Goal: Task Accomplishment & Management: Use online tool/utility

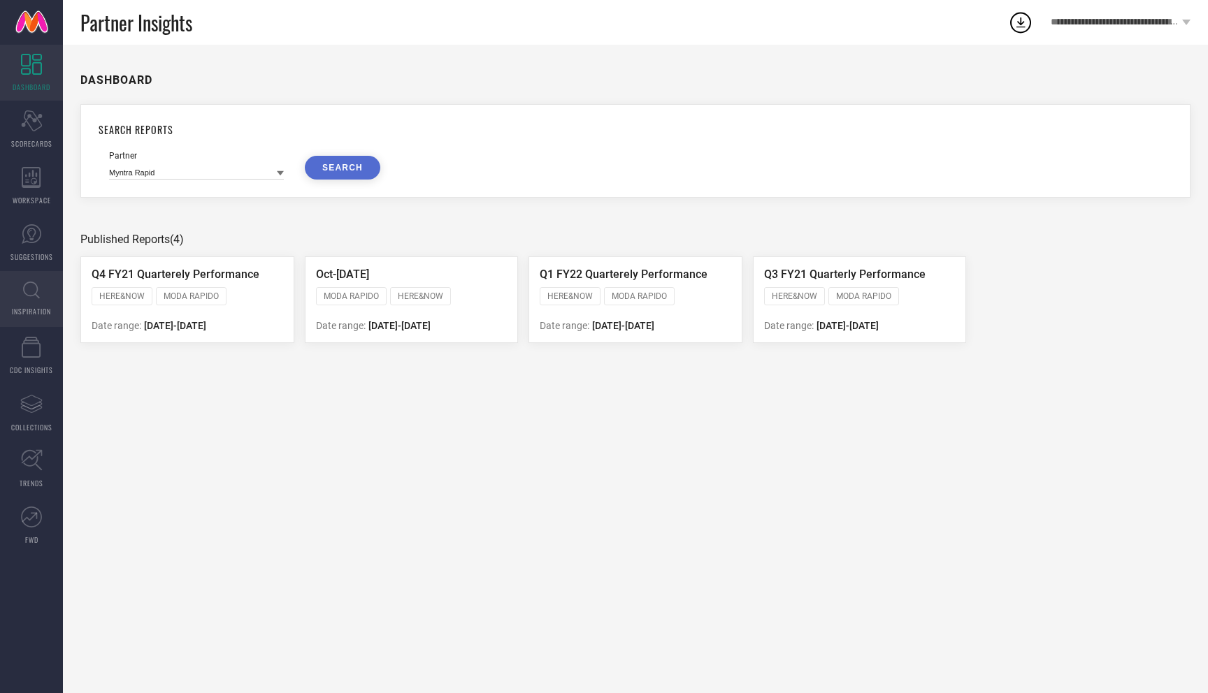
click at [38, 289] on icon at bounding box center [31, 290] width 17 height 17
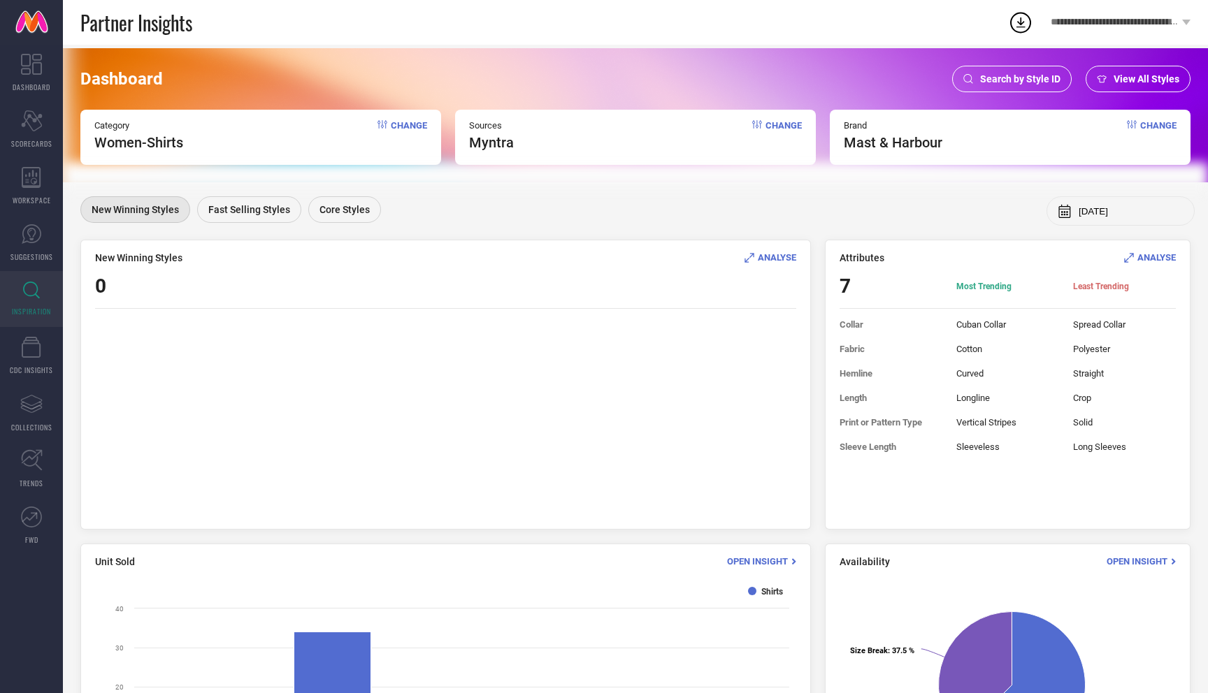
click at [411, 124] on span "Change" at bounding box center [409, 135] width 36 height 31
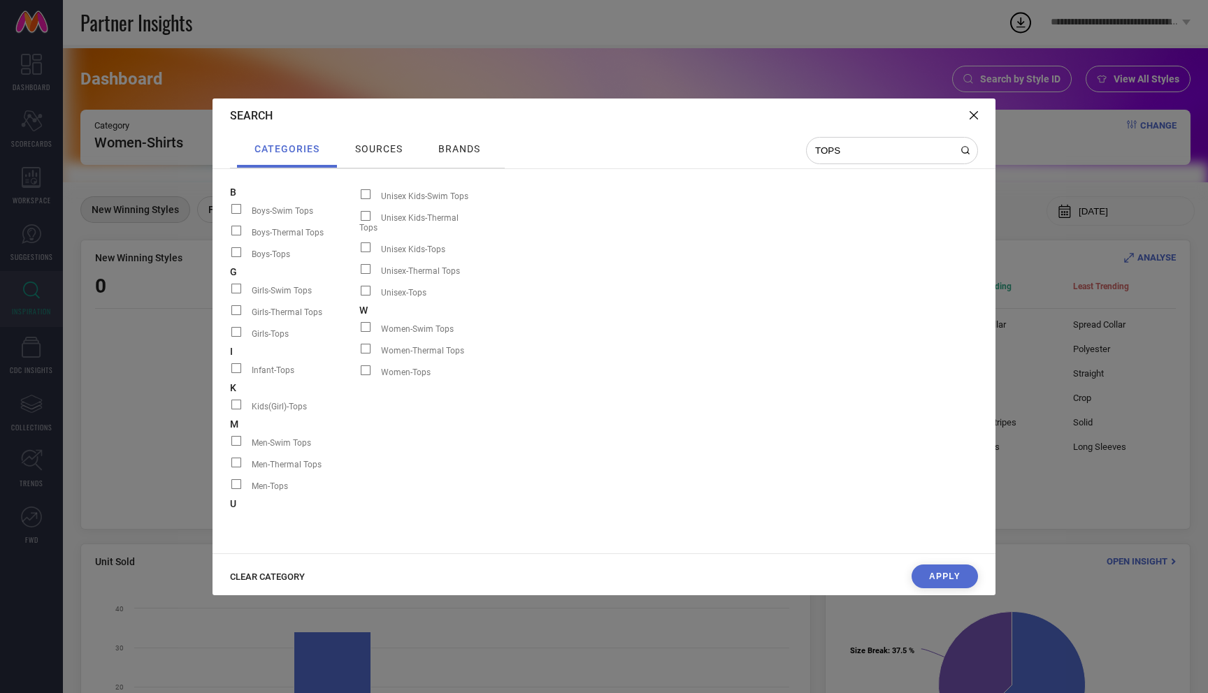
type input "TOPS"
click at [364, 366] on span at bounding box center [366, 371] width 10 height 10
click at [359, 375] on input "Women-Tops" at bounding box center [359, 375] width 0 height 0
click at [368, 366] on span at bounding box center [366, 371] width 10 height 10
click at [359, 375] on input "Women-Tops" at bounding box center [359, 375] width 0 height 0
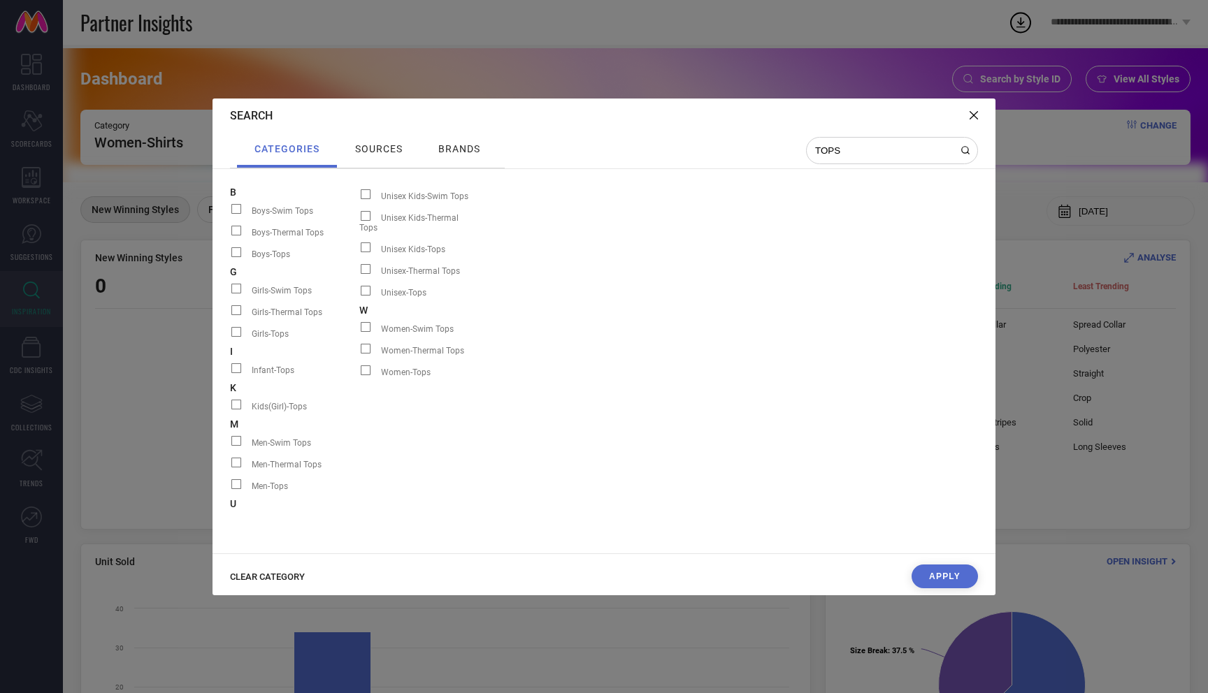
click at [366, 366] on span at bounding box center [366, 371] width 10 height 10
click at [359, 375] on input "Women-Tops" at bounding box center [359, 375] width 0 height 0
click at [366, 366] on span at bounding box center [366, 371] width 10 height 10
click at [359, 375] on input "Women-Tops" at bounding box center [359, 375] width 0 height 0
click at [366, 366] on span at bounding box center [366, 371] width 10 height 10
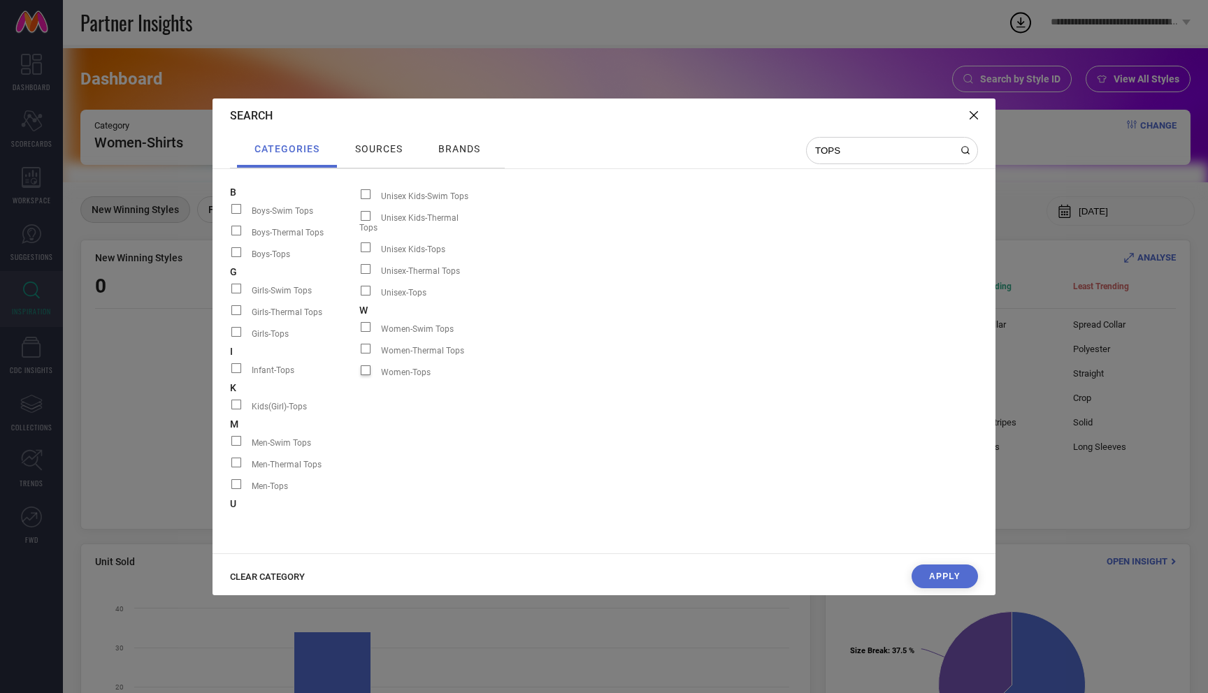
click at [359, 375] on input "Women-Tops" at bounding box center [359, 375] width 0 height 0
click at [363, 366] on div at bounding box center [370, 372] width 22 height 12
click at [359, 375] on input "Women-Tops" at bounding box center [359, 375] width 0 height 0
click at [365, 366] on span at bounding box center [366, 371] width 10 height 10
click at [359, 375] on input "Women-Tops" at bounding box center [359, 375] width 0 height 0
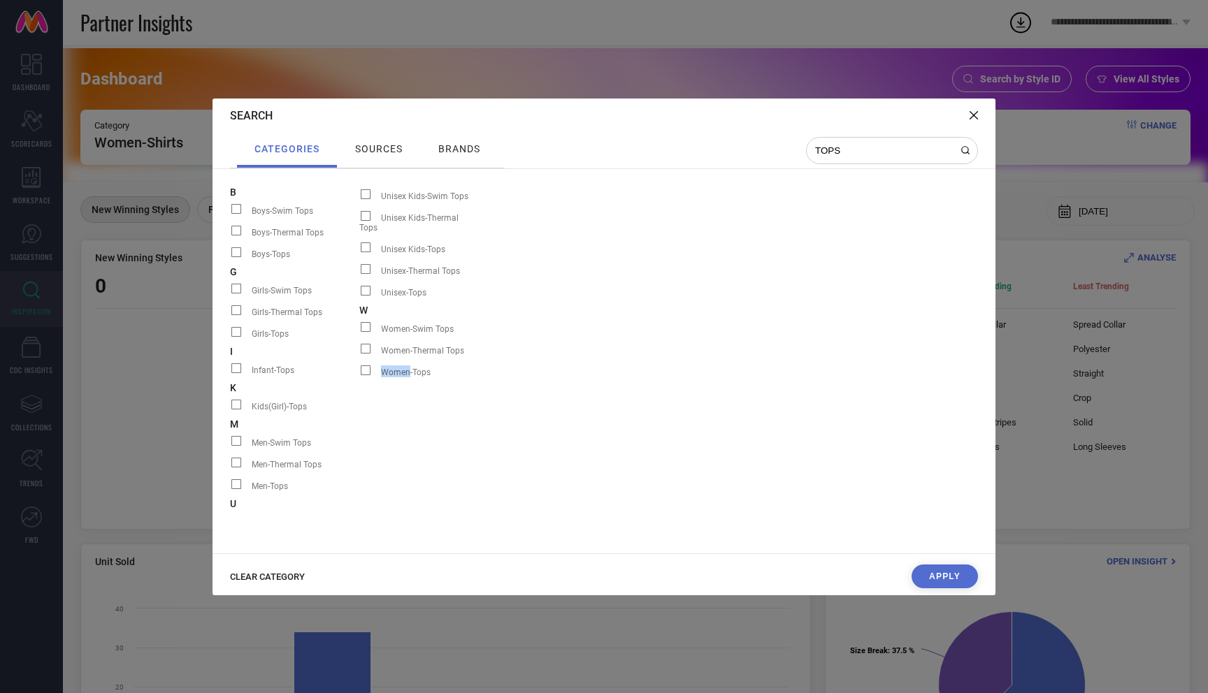
click at [365, 366] on span at bounding box center [366, 371] width 10 height 10
click at [359, 375] on input "Women-Tops" at bounding box center [359, 375] width 0 height 0
click at [365, 366] on span at bounding box center [366, 371] width 10 height 10
click at [359, 375] on input "Women-Tops" at bounding box center [359, 375] width 0 height 0
click at [365, 366] on span at bounding box center [366, 371] width 10 height 10
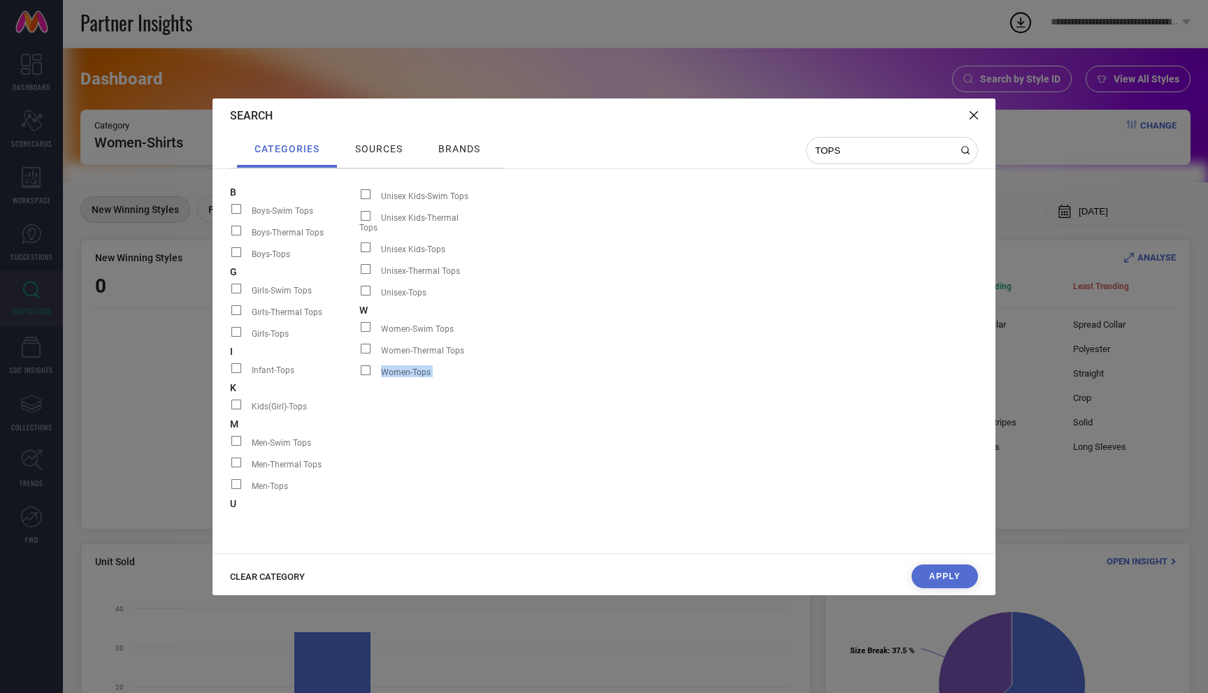
click at [359, 375] on input "Women-Tops" at bounding box center [359, 375] width 0 height 0
click at [366, 344] on span at bounding box center [366, 349] width 10 height 10
click at [359, 354] on input "Women-Thermal Tops" at bounding box center [359, 354] width 0 height 0
click at [366, 344] on span at bounding box center [366, 349] width 10 height 10
click at [359, 354] on input "Women-Thermal Tops" at bounding box center [359, 354] width 0 height 0
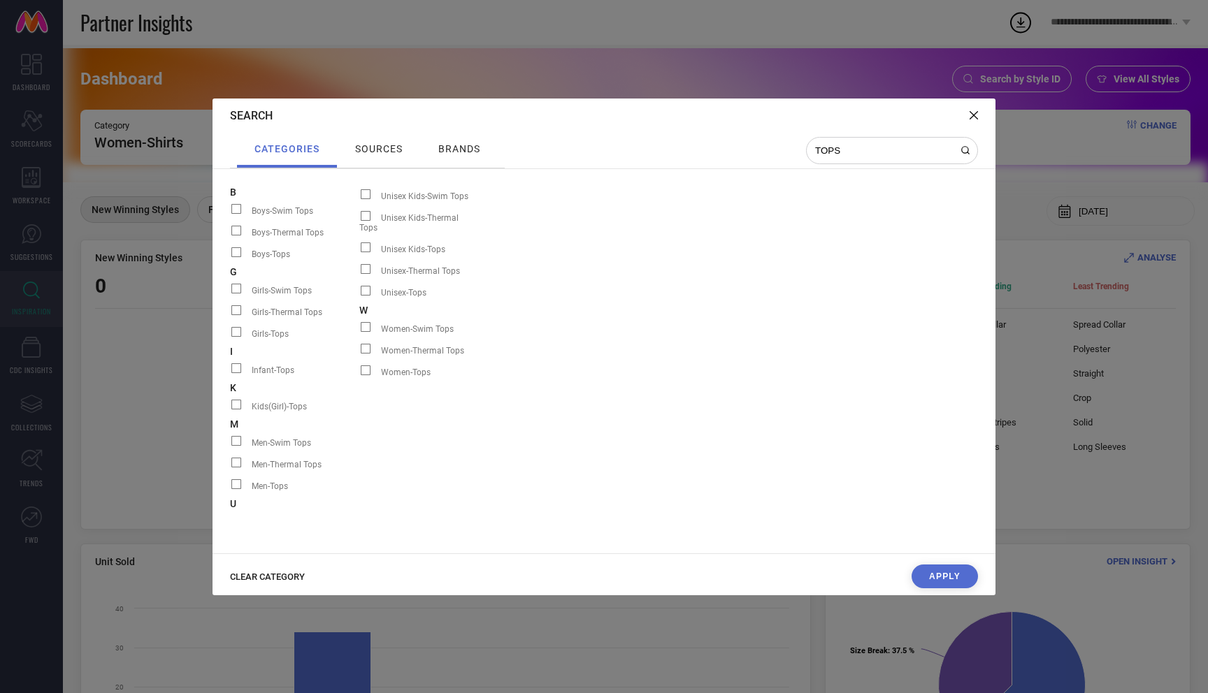
click at [363, 370] on label "Women-Tops" at bounding box center [423, 372] width 129 height 18
click at [359, 375] on input "Women-Tops" at bounding box center [359, 375] width 0 height 0
